Goal: Find specific page/section: Find specific page/section

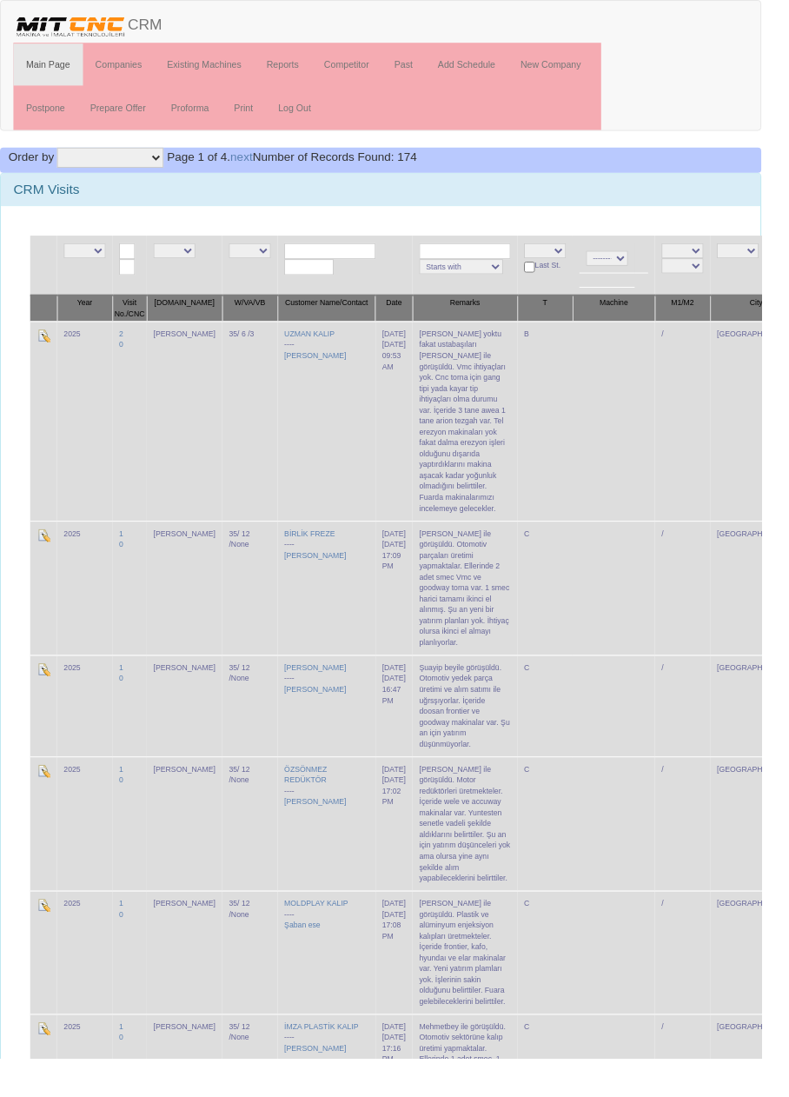
click at [348, 257] on input "text" at bounding box center [342, 260] width 95 height 17
click at [356, 282] on link "ERTE S MAKİNE" at bounding box center [342, 283] width 137 height 19
type input "ERTES MAKİNE"
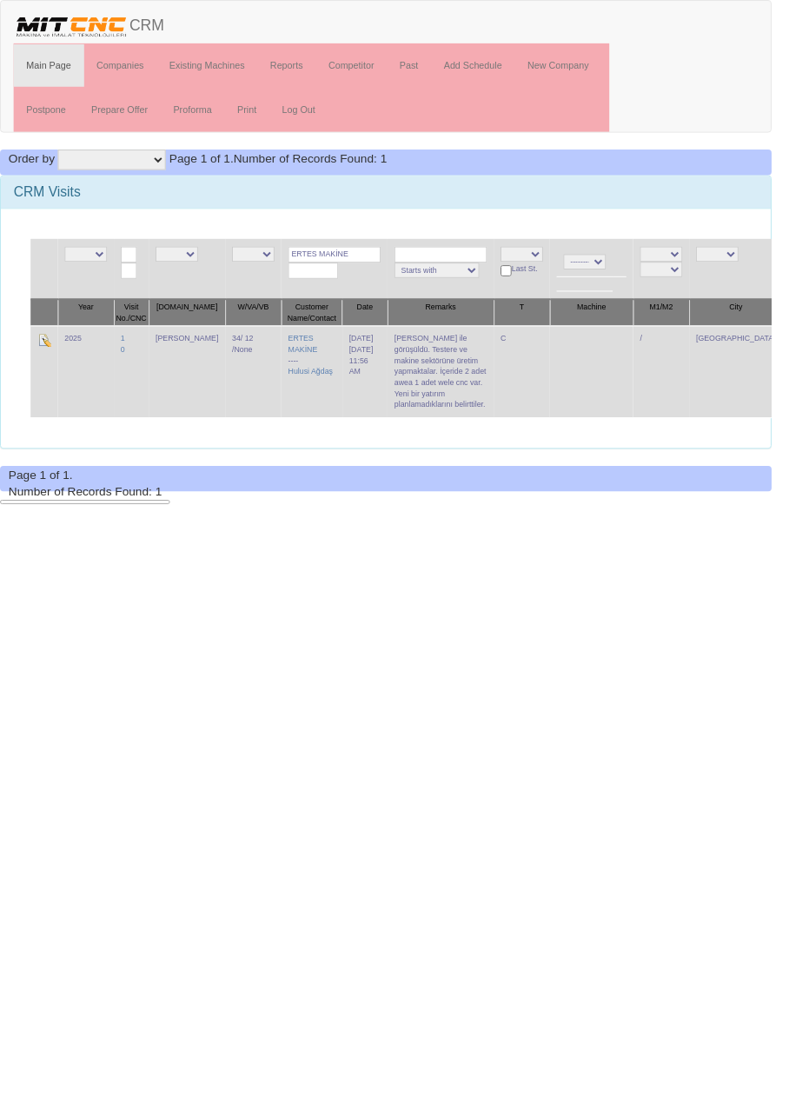
click at [357, 257] on input "ERTES MAKİNE" at bounding box center [342, 260] width 95 height 17
type input "ERTES"
click at [371, 279] on link "NOR M VANA REDÜKTÖR" at bounding box center [348, 283] width 148 height 19
type input "NORM VANA REDÜKTÖR"
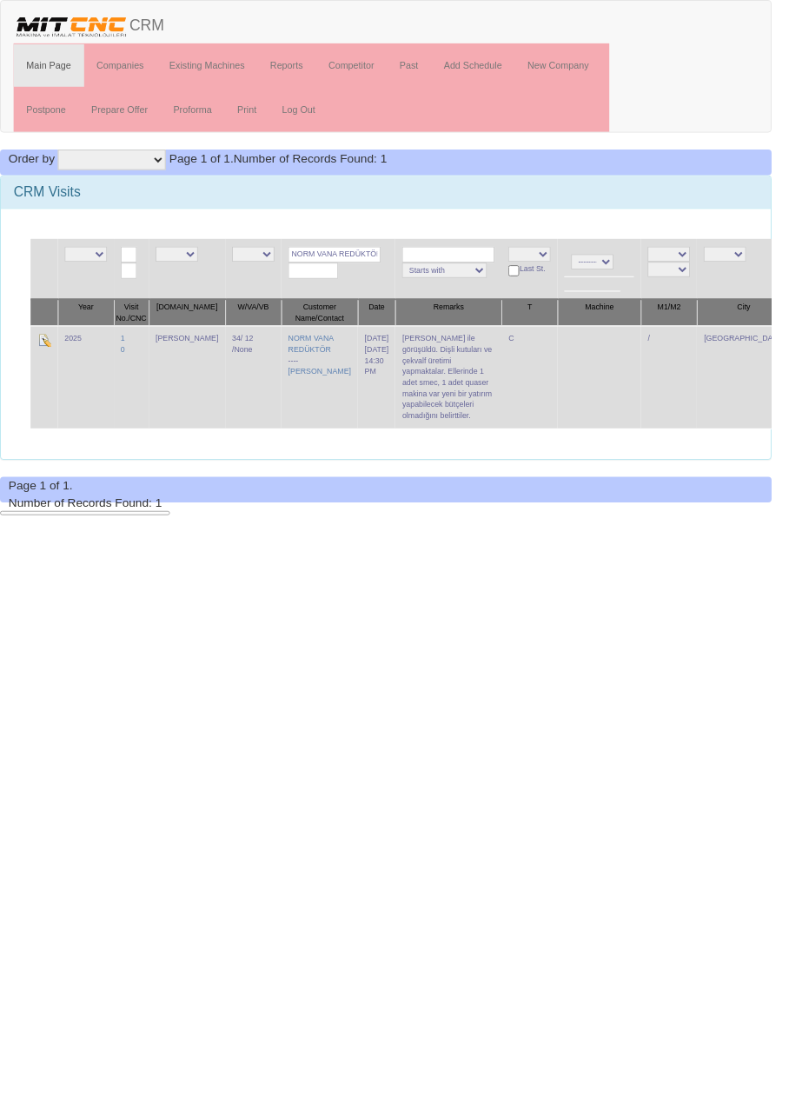
click at [352, 257] on input "NORM VANA REDÜKTÖR" at bounding box center [342, 260] width 95 height 17
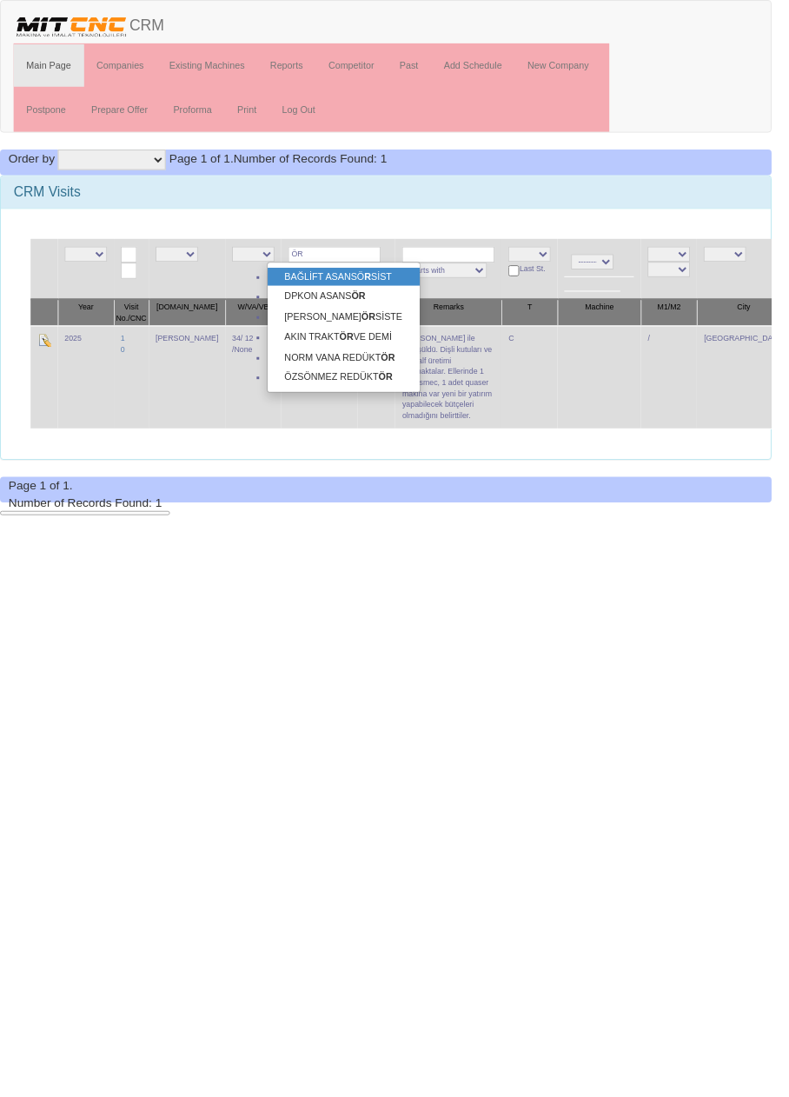
click at [345, 261] on input "ÖR" at bounding box center [342, 260] width 95 height 17
type input "Ö"
type input "Tam"
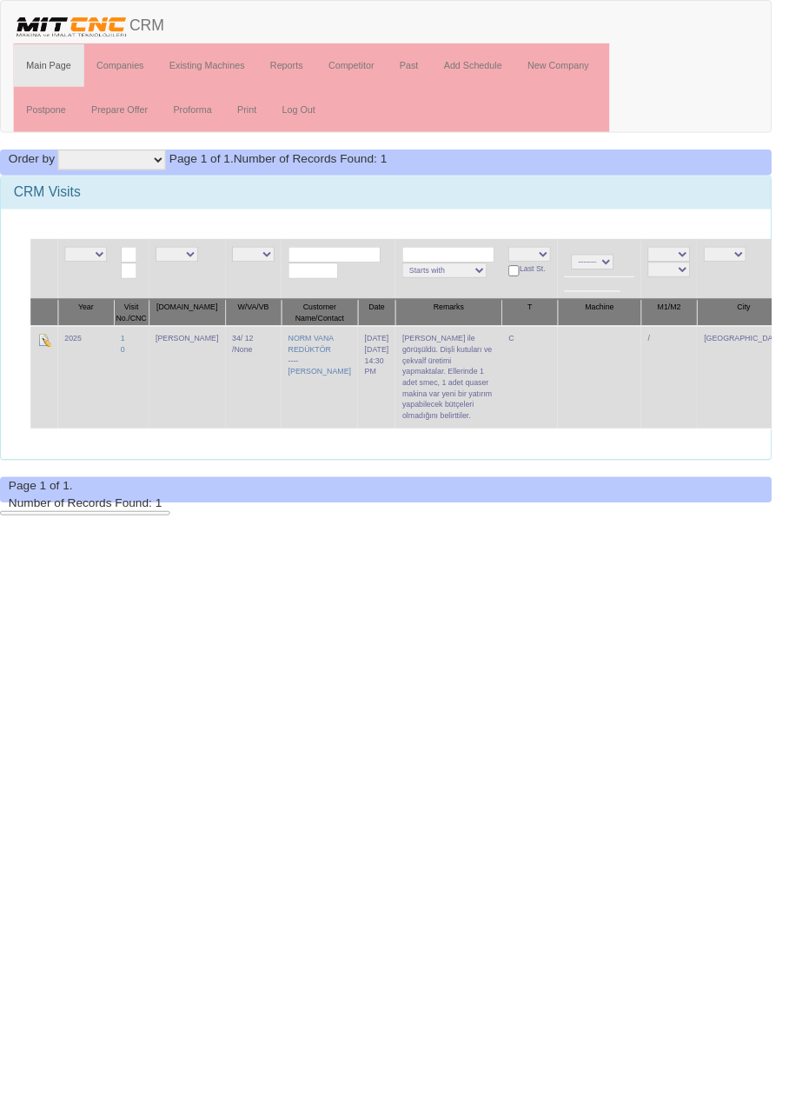
click at [334, 257] on input "text" at bounding box center [342, 260] width 95 height 17
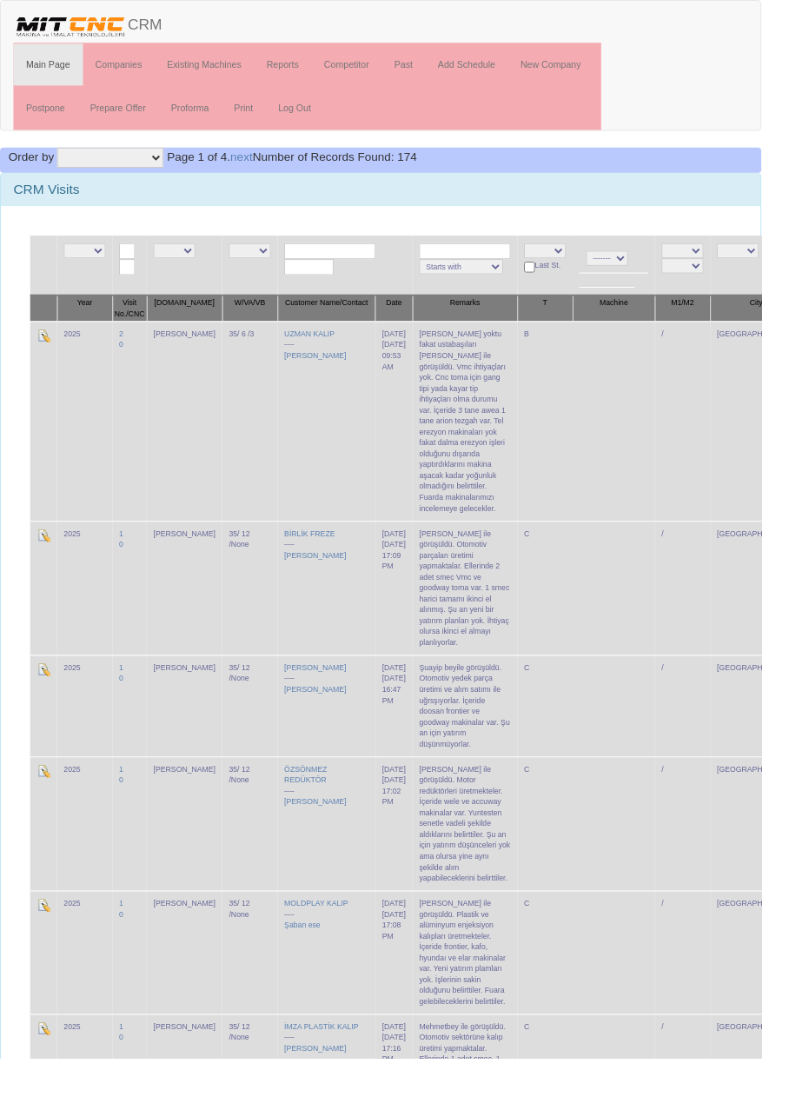
click at [343, 256] on input "text" at bounding box center [342, 260] width 95 height 17
click at [346, 262] on input "Typ" at bounding box center [342, 260] width 95 height 17
type input "T"
type input "Yusa"
